Goal: Transaction & Acquisition: Purchase product/service

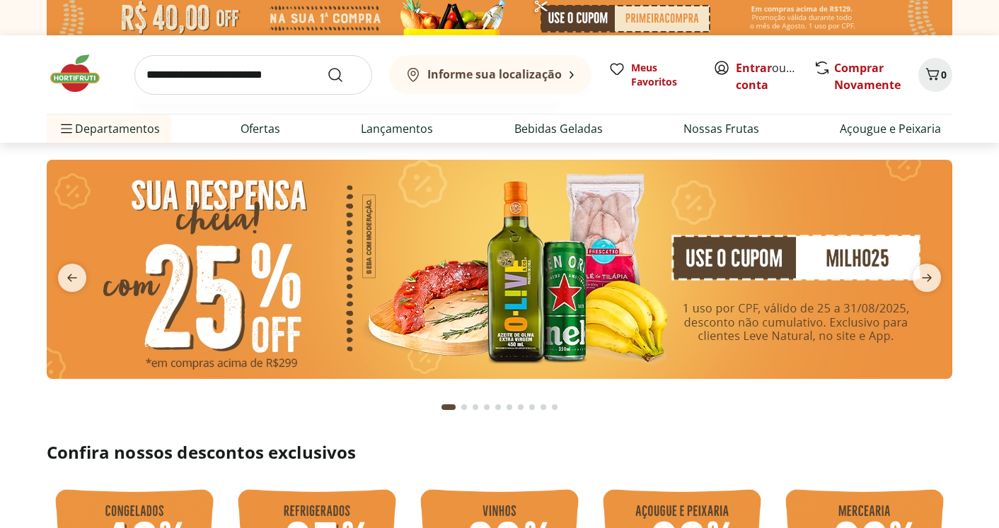
click at [306, 81] on input "search" at bounding box center [253, 75] width 238 height 40
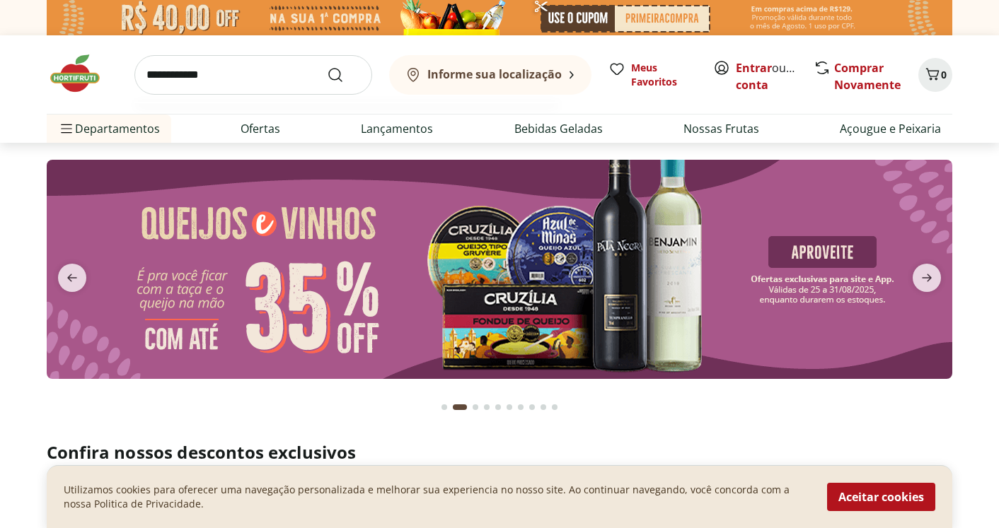
type input "**********"
click at [327, 66] on button "Submit Search" at bounding box center [344, 74] width 34 height 17
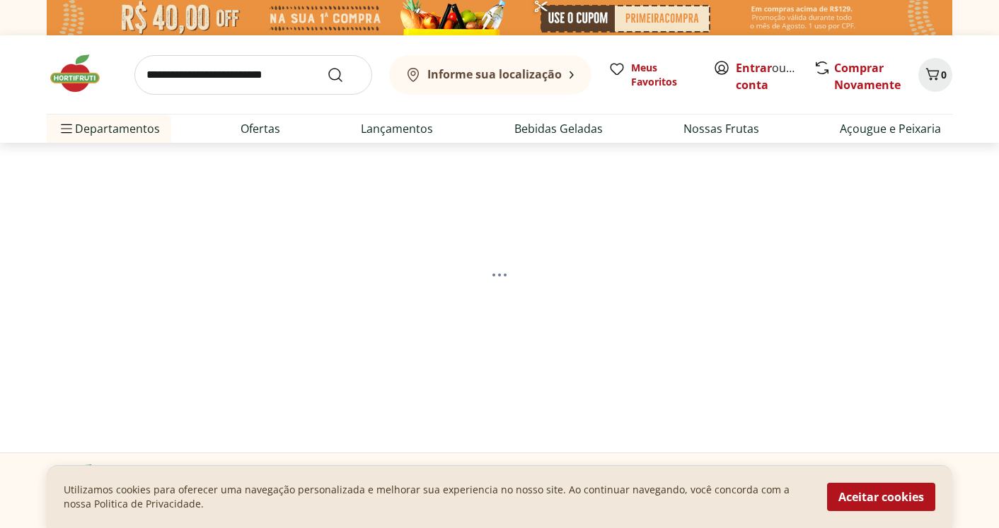
select select "**********"
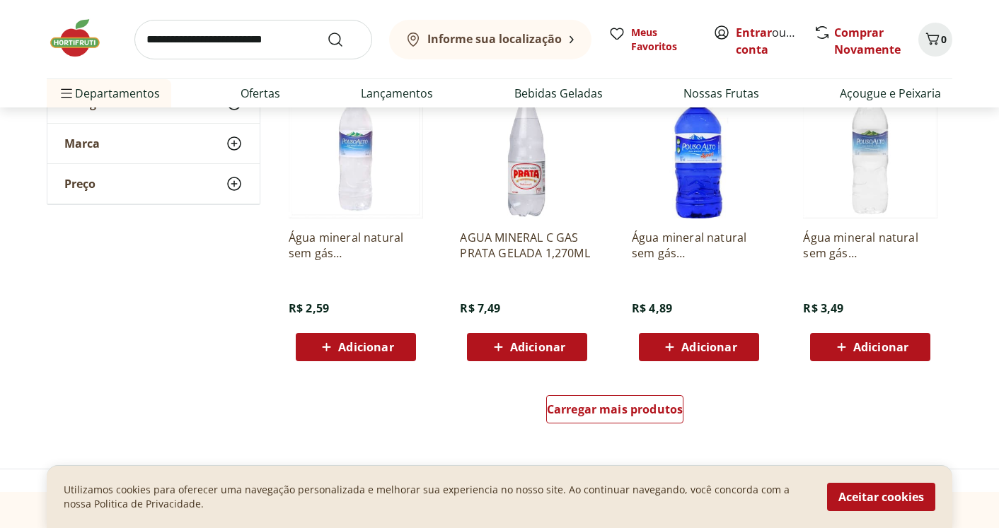
scroll to position [920, 0]
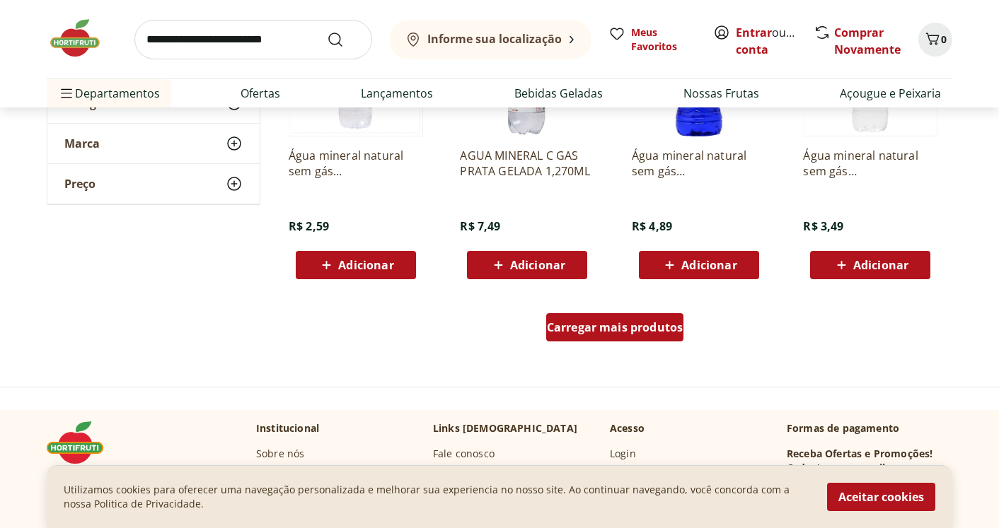
click at [668, 322] on span "Carregar mais produtos" at bounding box center [615, 327] width 137 height 11
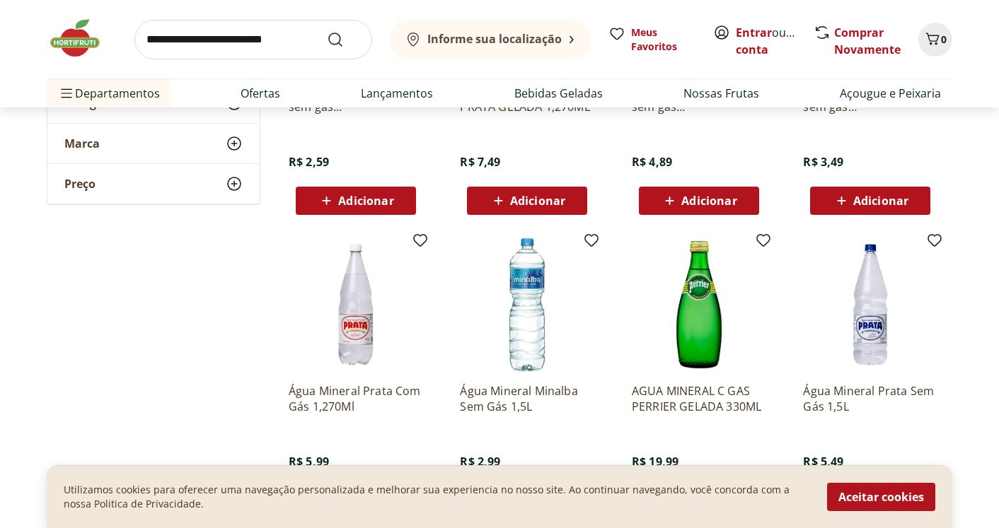
scroll to position [1061, 0]
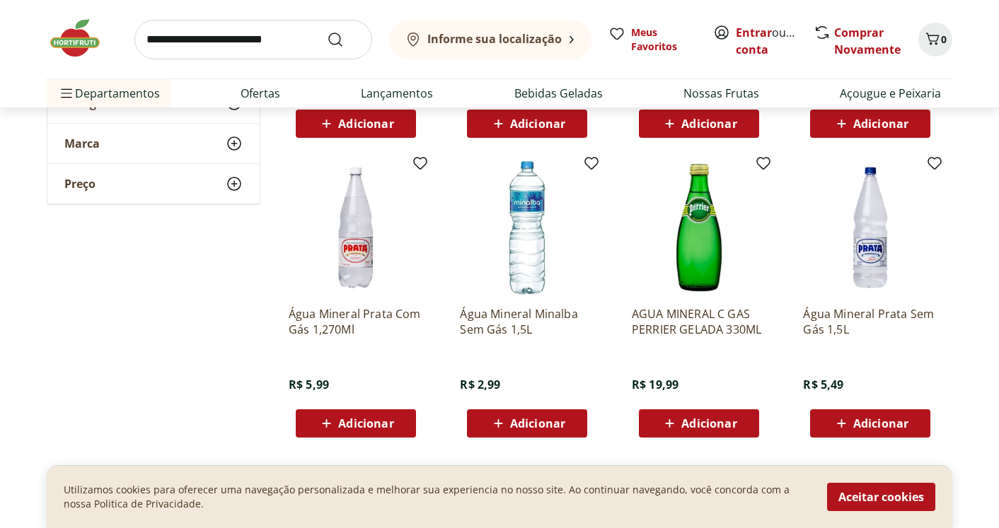
click at [509, 314] on p "Água Mineral Minalba Sem Gás 1,5L" at bounding box center [527, 321] width 134 height 31
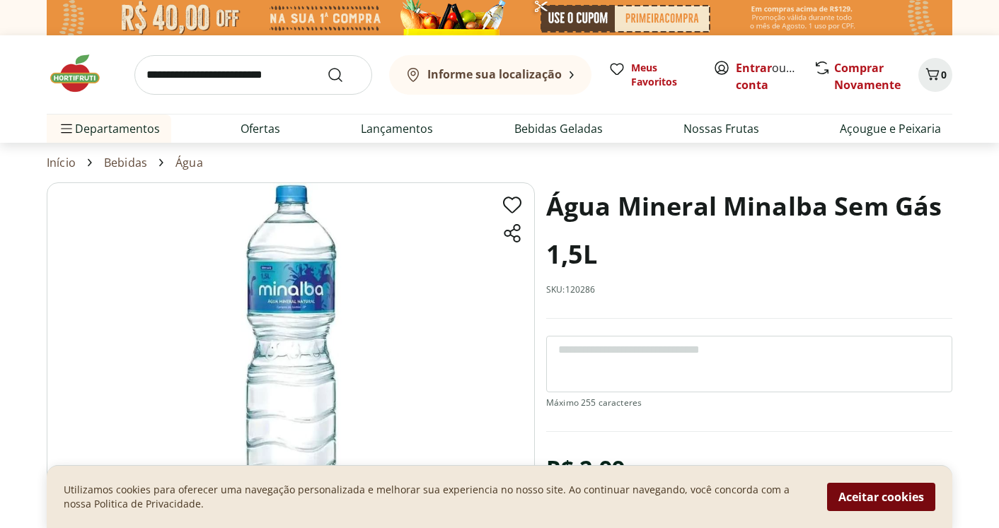
click at [875, 501] on button "Aceitar cookies" at bounding box center [881, 497] width 108 height 28
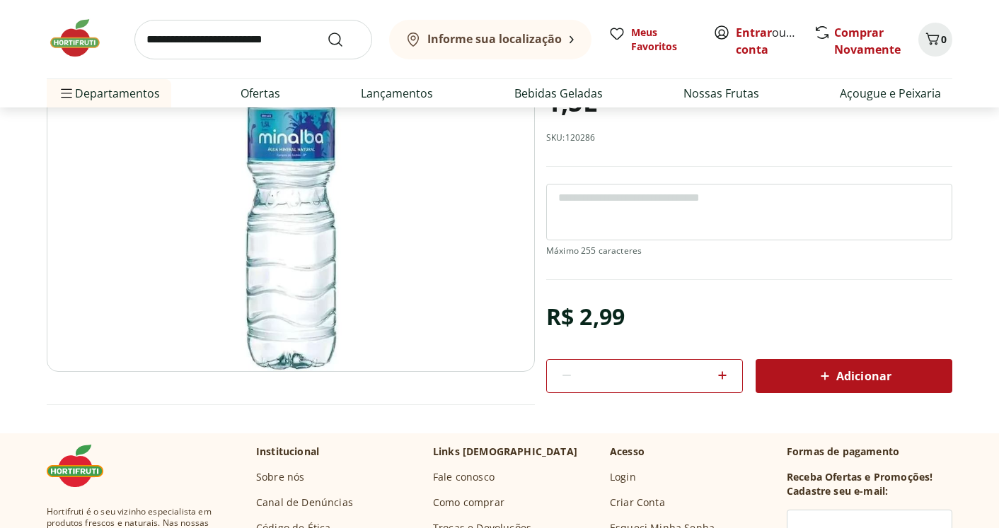
scroll to position [71, 0]
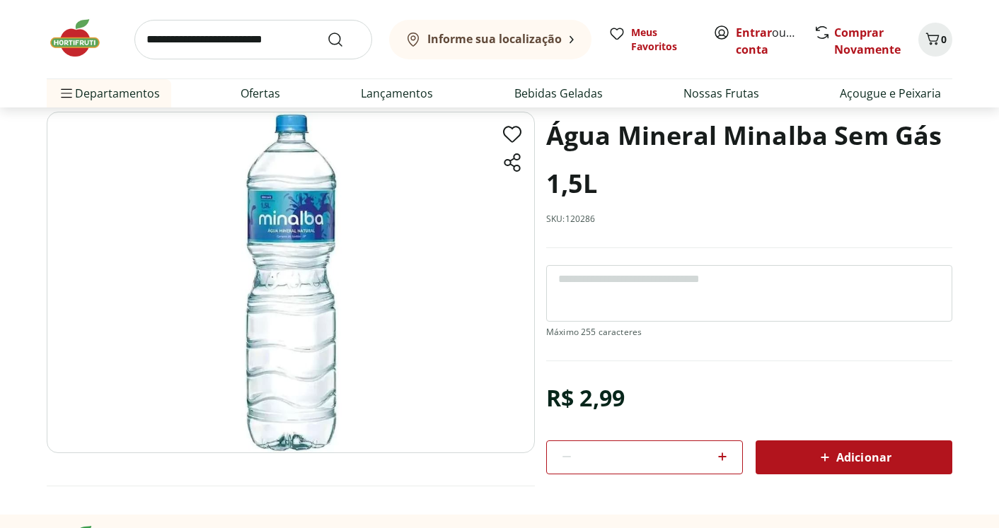
click at [727, 456] on icon at bounding box center [722, 456] width 17 height 17
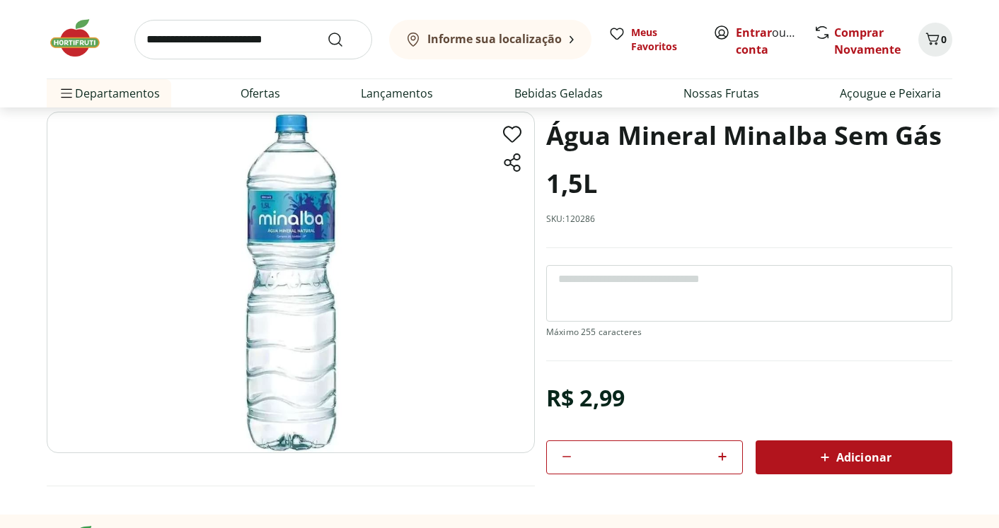
click at [727, 456] on icon at bounding box center [722, 456] width 17 height 17
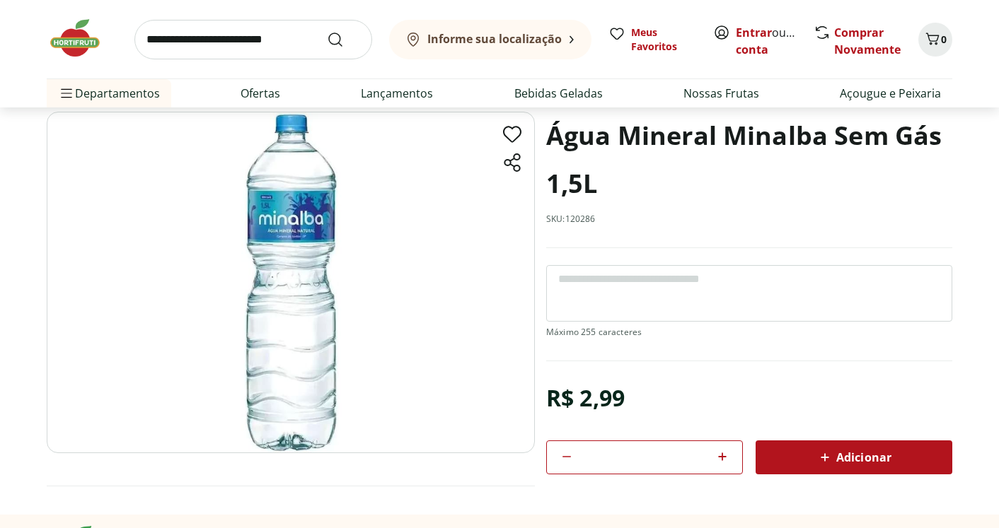
click at [727, 456] on icon at bounding box center [722, 456] width 17 height 17
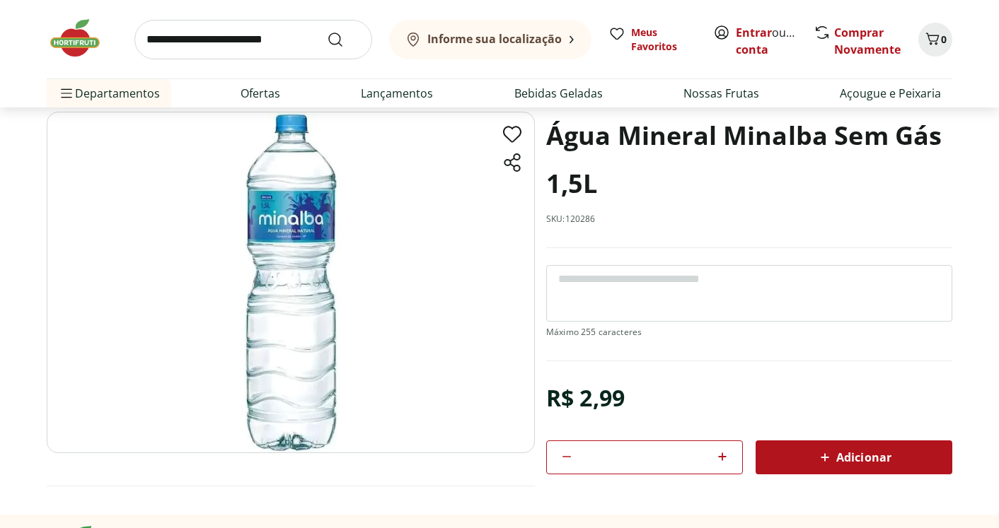
click at [727, 456] on icon at bounding box center [722, 456] width 17 height 17
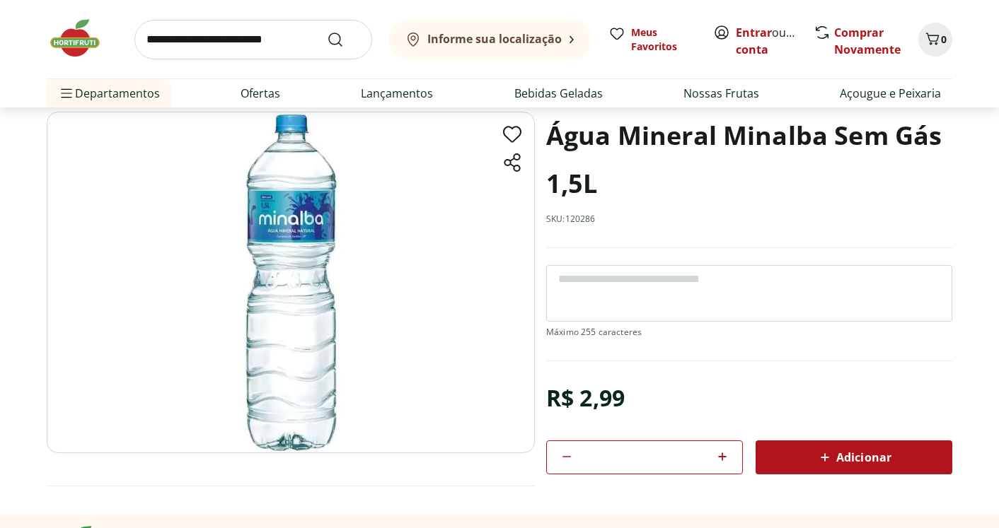
click at [727, 456] on icon at bounding box center [722, 456] width 17 height 17
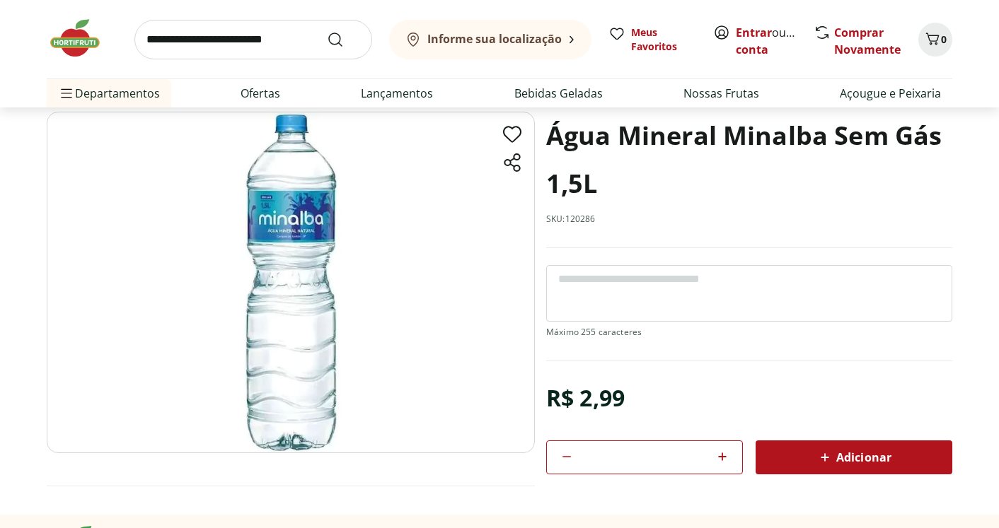
click at [727, 456] on icon at bounding box center [722, 456] width 17 height 17
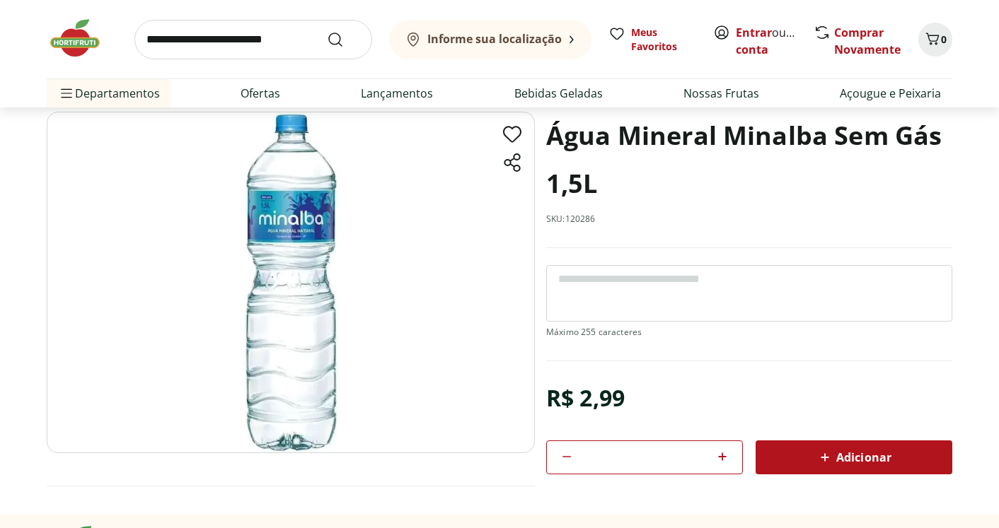
click at [727, 456] on icon at bounding box center [722, 456] width 17 height 17
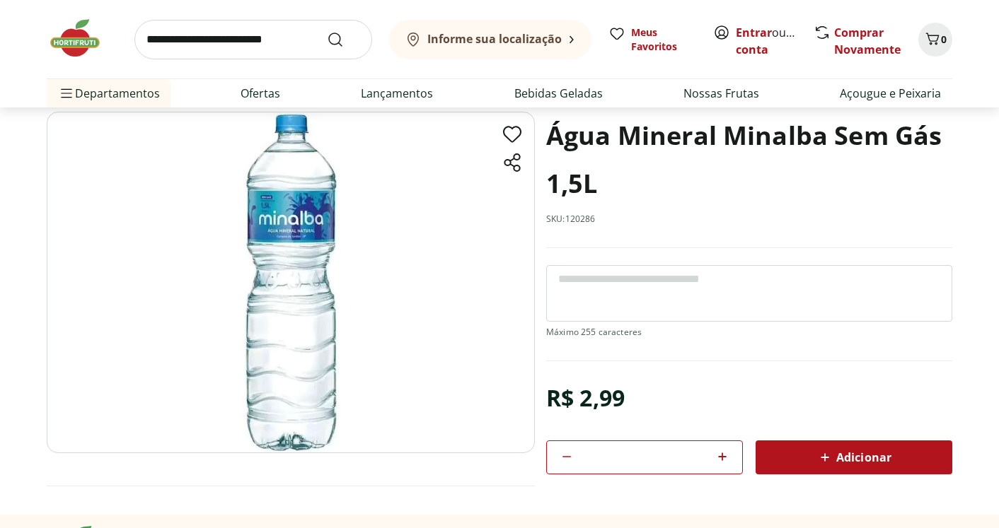
click at [727, 456] on icon at bounding box center [722, 456] width 17 height 17
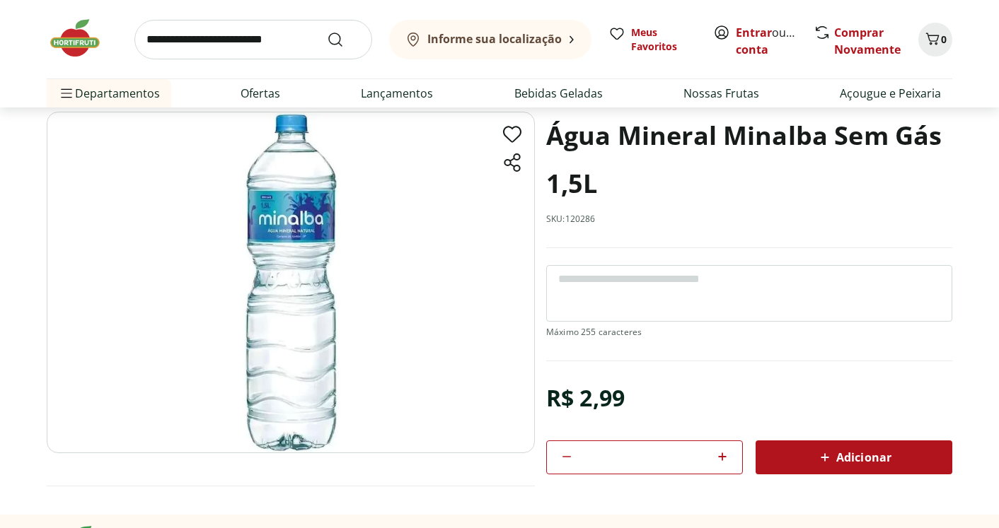
click at [727, 456] on icon at bounding box center [722, 456] width 17 height 17
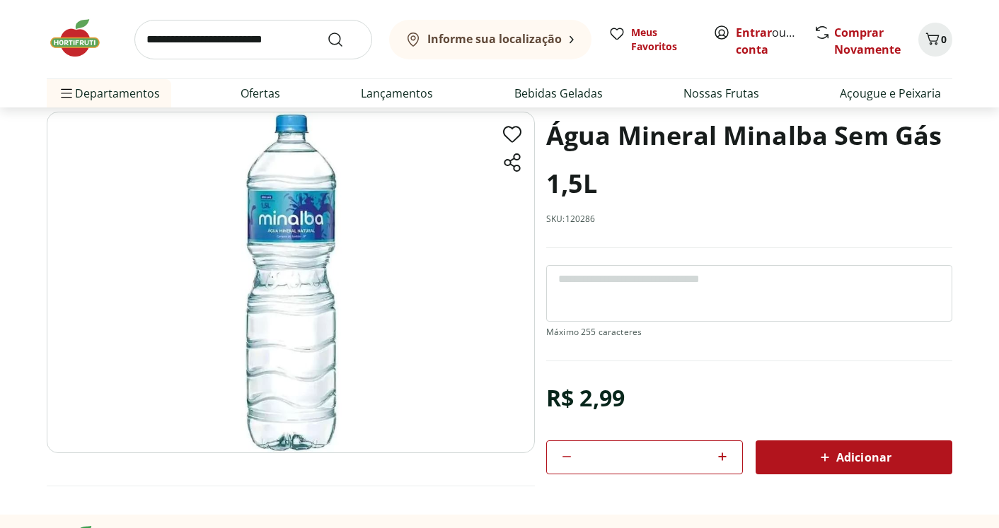
click at [727, 456] on icon at bounding box center [722, 456] width 17 height 17
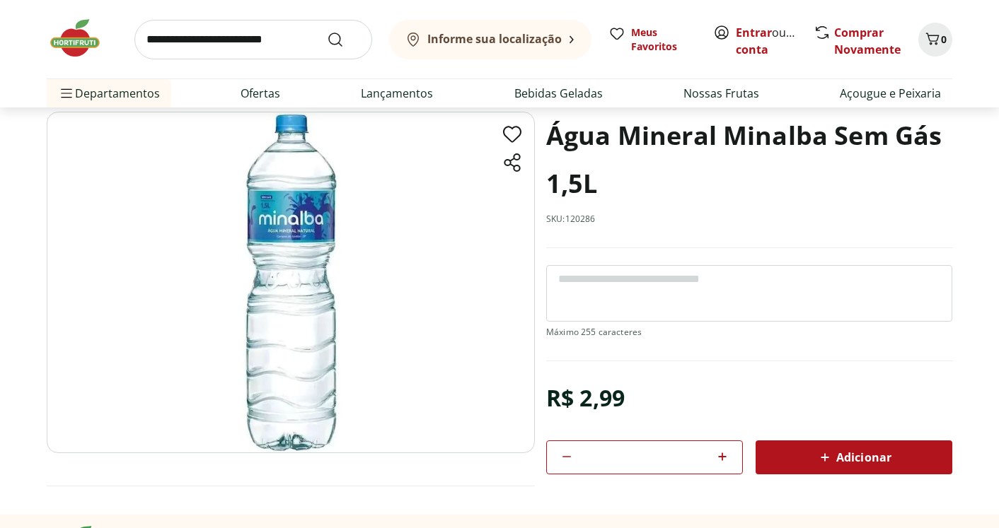
click at [727, 456] on icon at bounding box center [722, 456] width 17 height 17
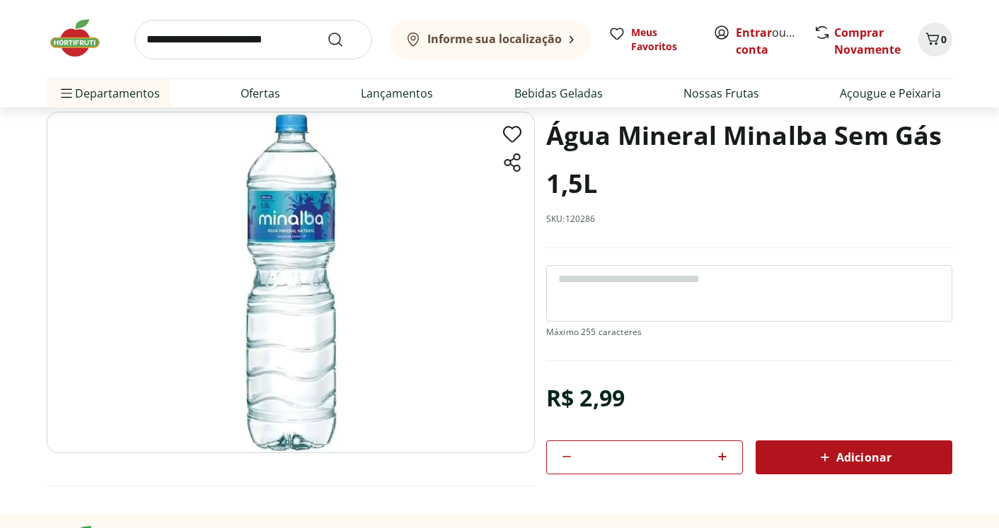
click at [727, 456] on icon at bounding box center [722, 456] width 17 height 17
type input "**"
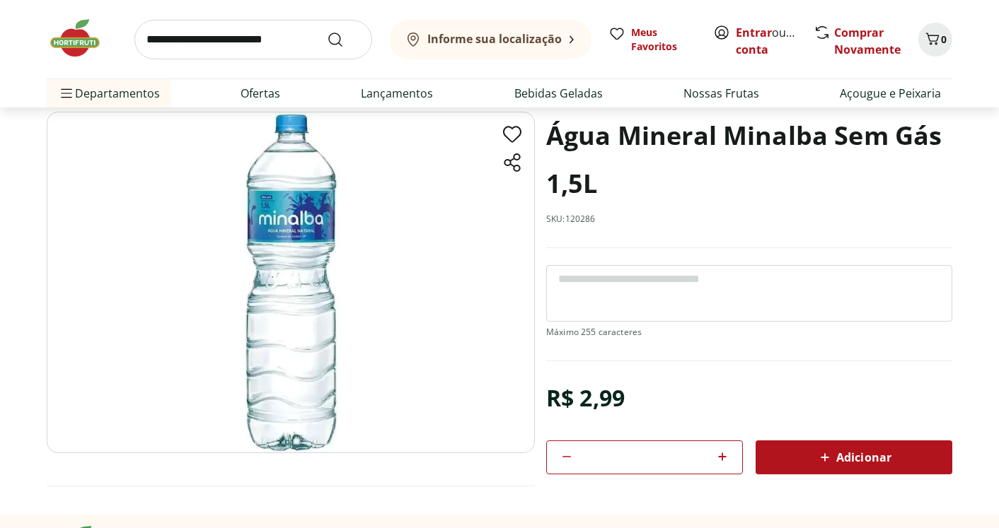
click at [821, 457] on icon at bounding box center [824, 457] width 17 height 17
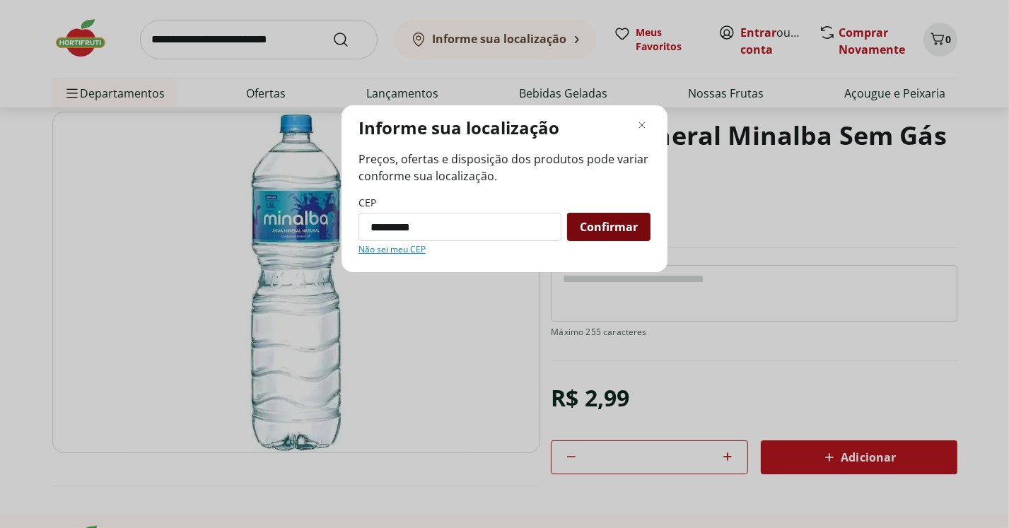
type input "*********"
click at [632, 224] on span "Confirmar" at bounding box center [609, 226] width 58 height 11
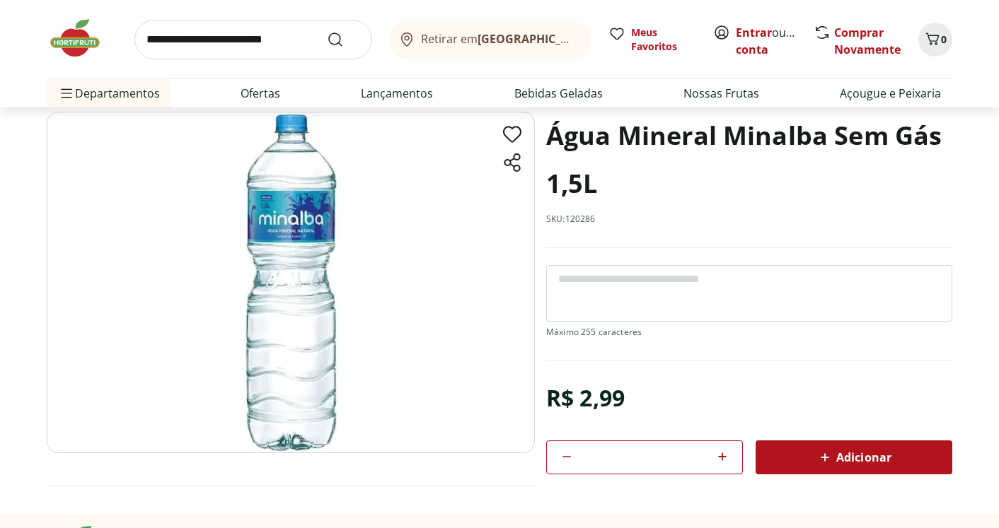
click at [857, 459] on span "Adicionar" at bounding box center [853, 457] width 75 height 17
type input "**"
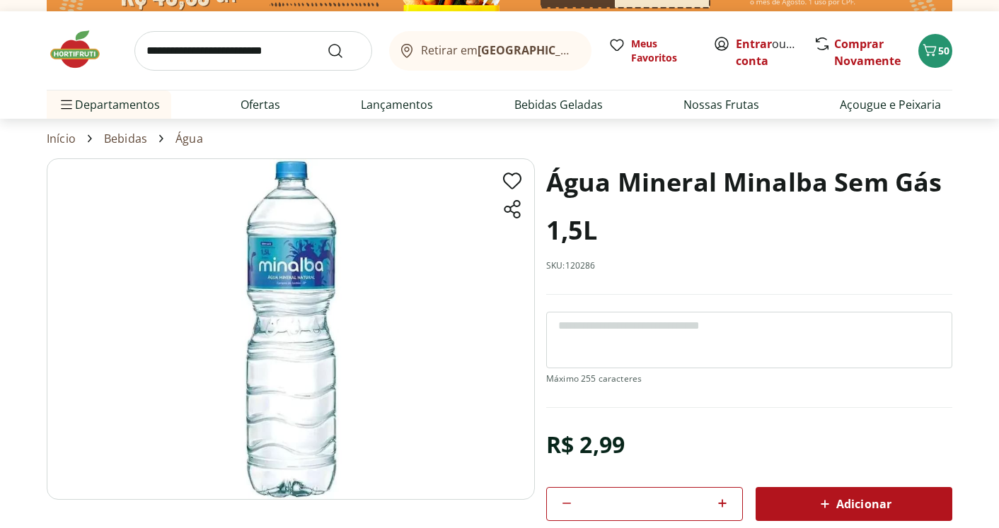
scroll to position [0, 0]
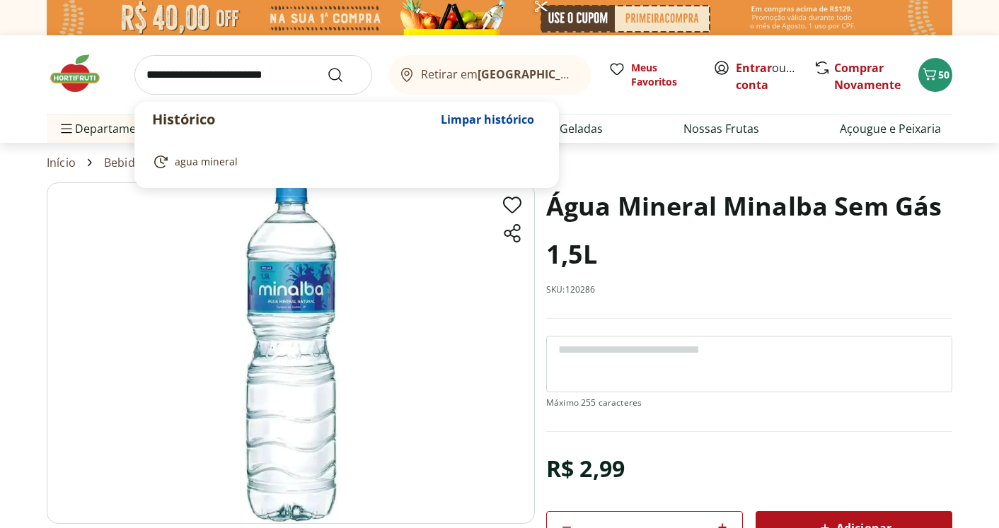
click at [267, 77] on input "search" at bounding box center [253, 75] width 238 height 40
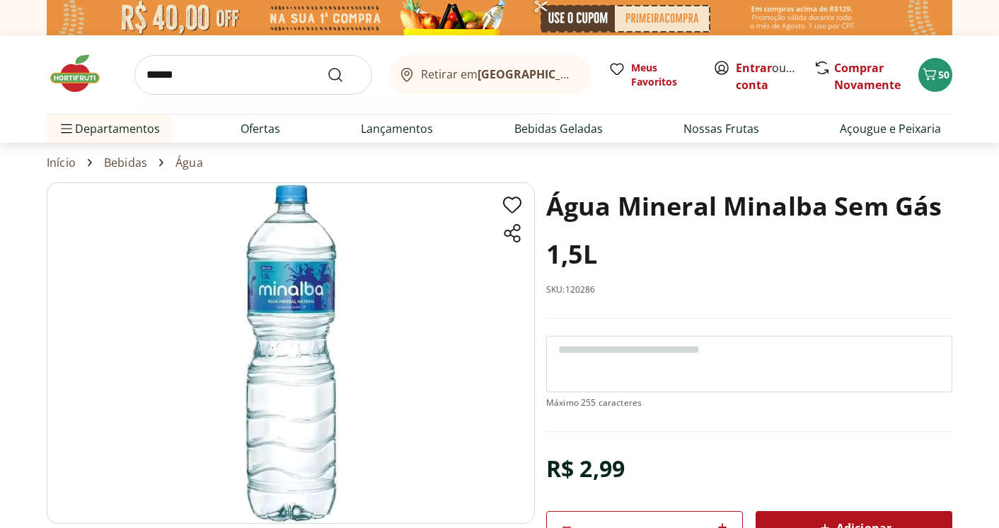
type input "******"
click at [327, 66] on button "Submit Search" at bounding box center [344, 74] width 34 height 17
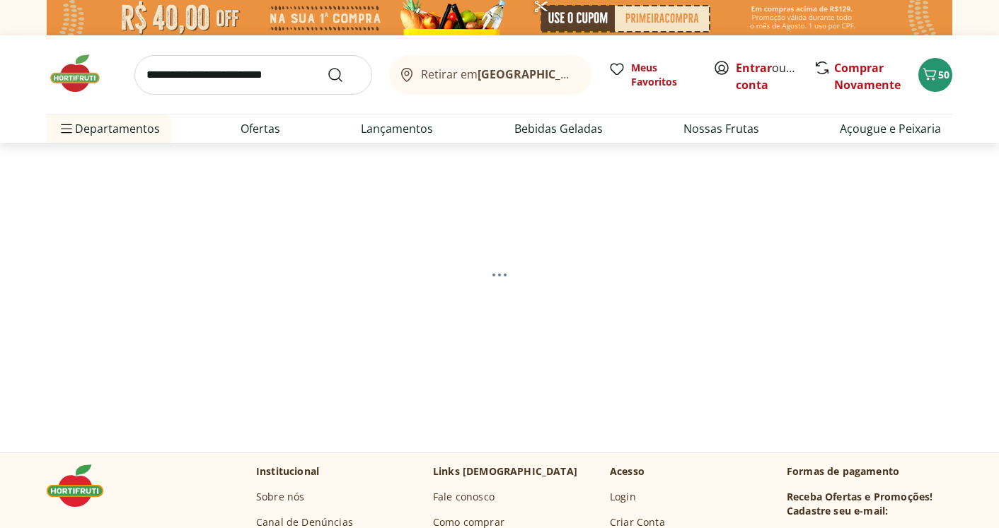
select select "**********"
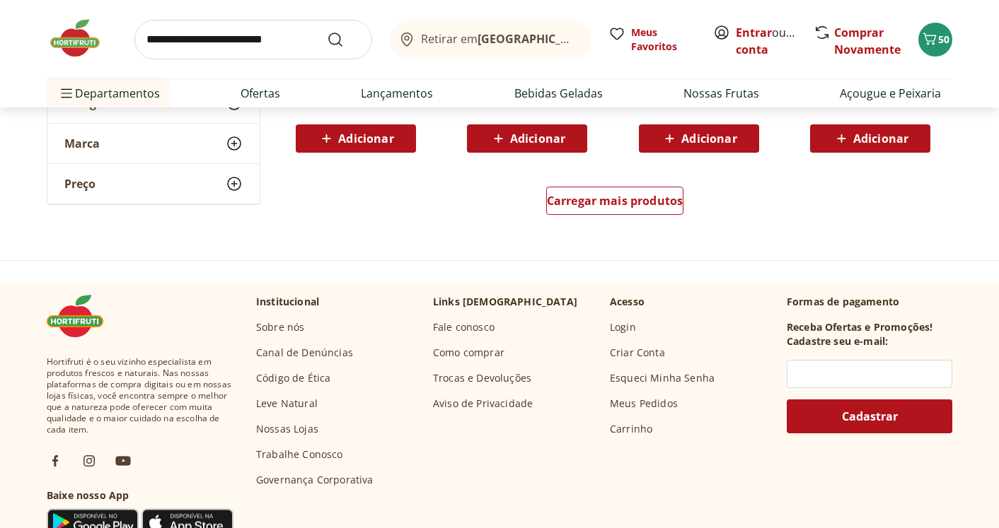
scroll to position [1061, 0]
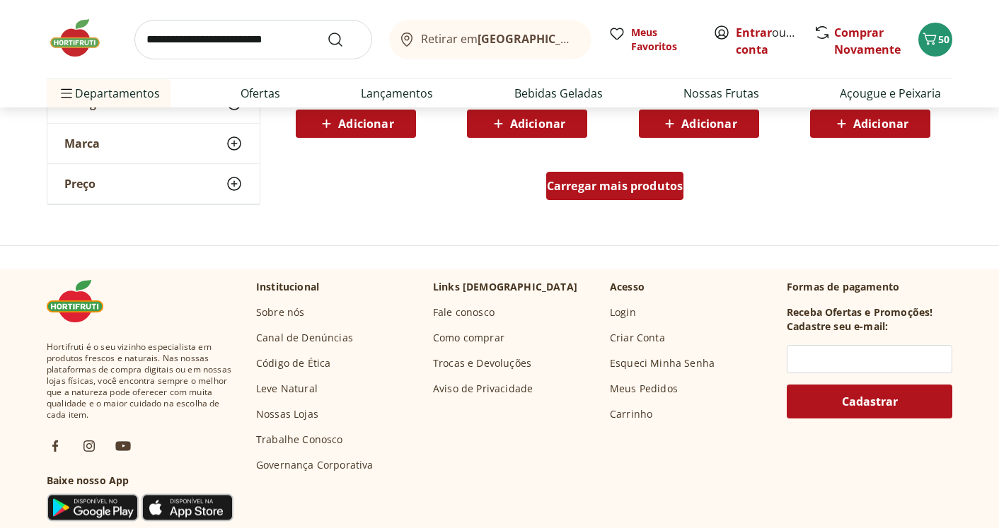
click at [657, 190] on span "Carregar mais produtos" at bounding box center [615, 185] width 137 height 11
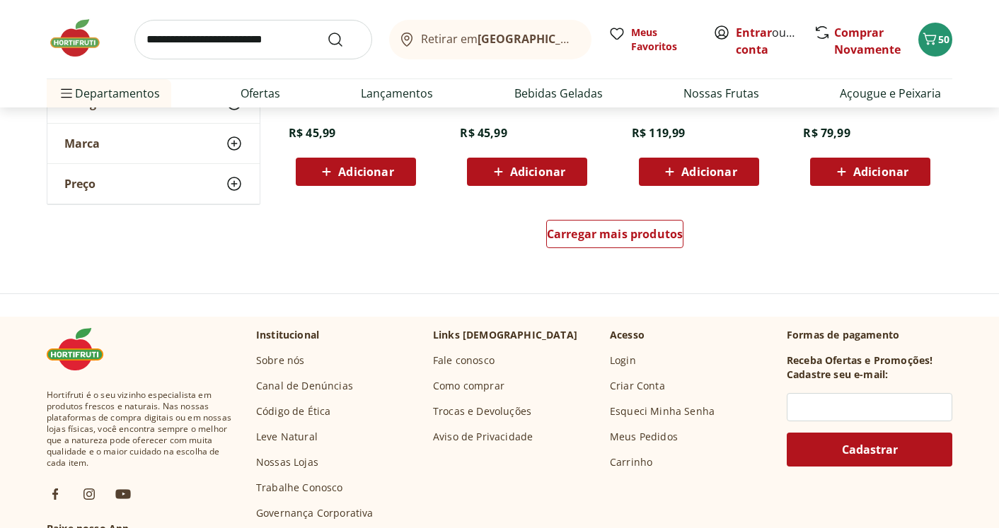
scroll to position [1981, 0]
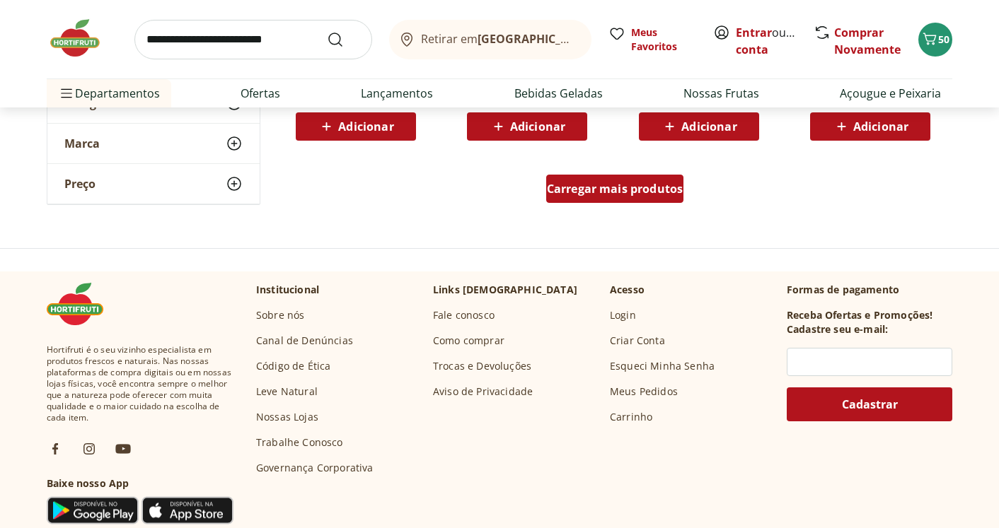
click at [637, 195] on span "Carregar mais produtos" at bounding box center [615, 188] width 137 height 11
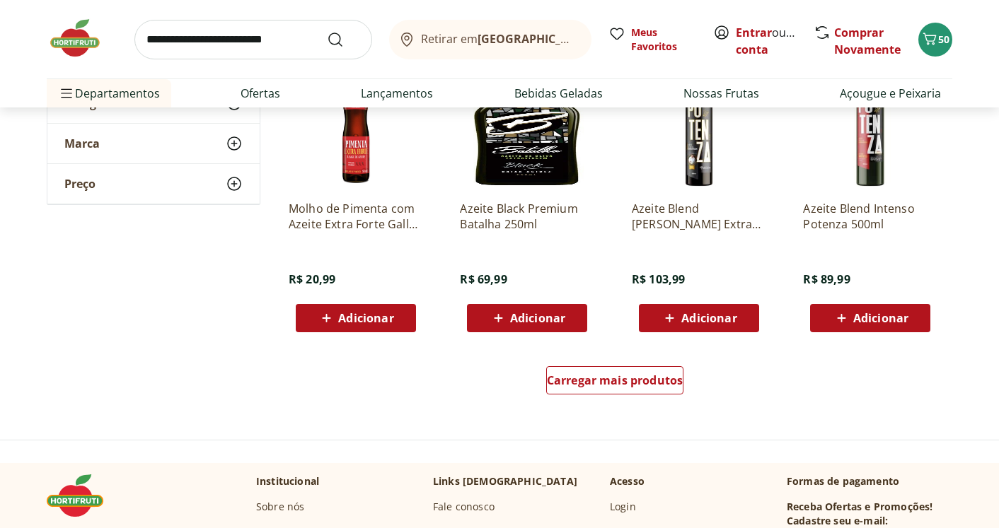
scroll to position [2830, 0]
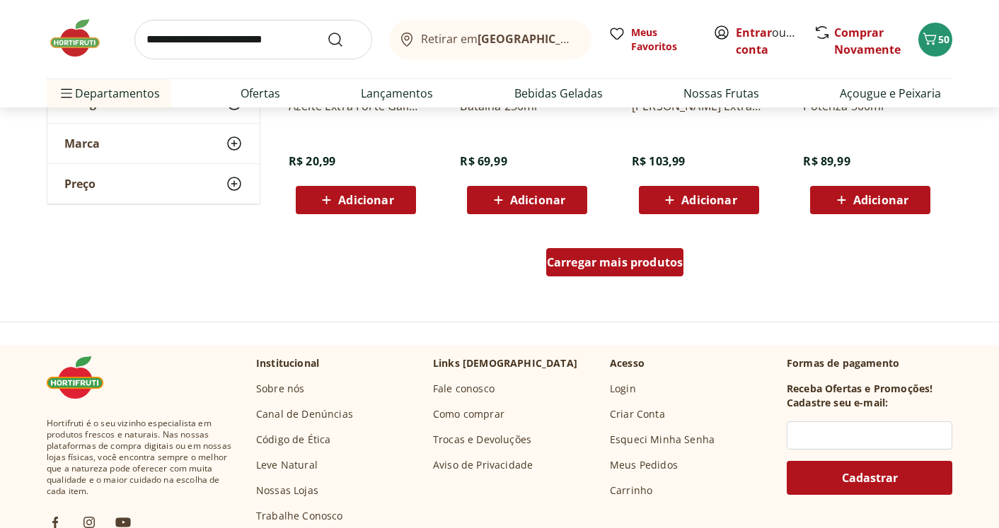
click at [651, 257] on span "Carregar mais produtos" at bounding box center [615, 262] width 137 height 11
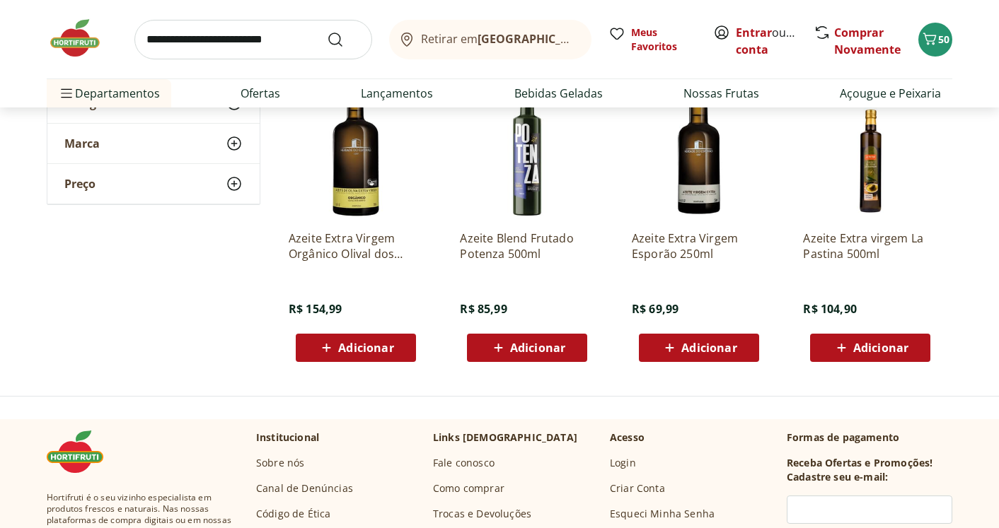
scroll to position [3254, 0]
